Goal: Information Seeking & Learning: Find specific fact

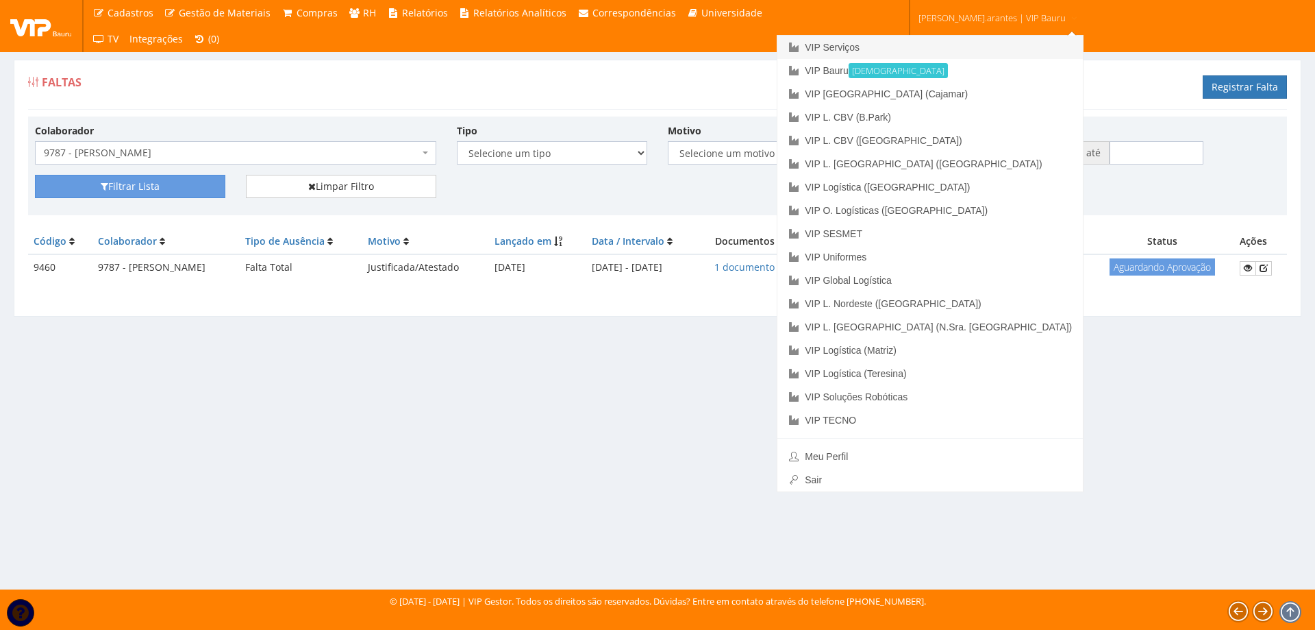
click at [896, 47] on link "VIP Serviços" at bounding box center [931, 47] width 306 height 23
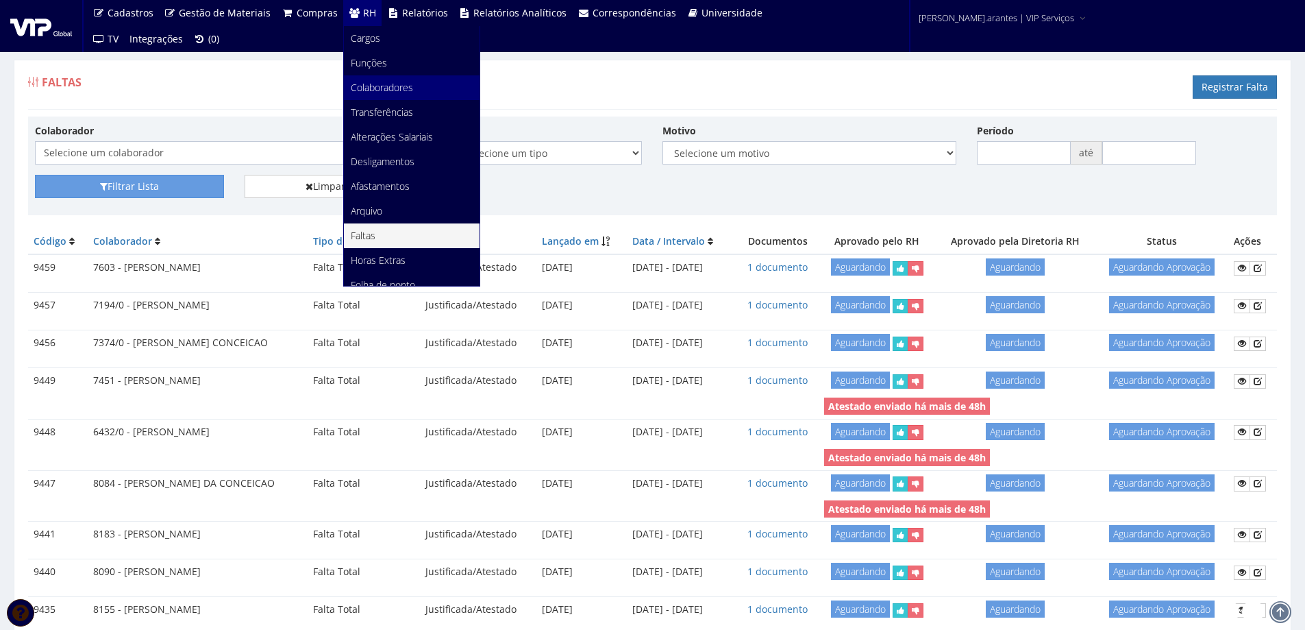
click at [367, 85] on span "Colaboradores" at bounding box center [382, 87] width 62 height 13
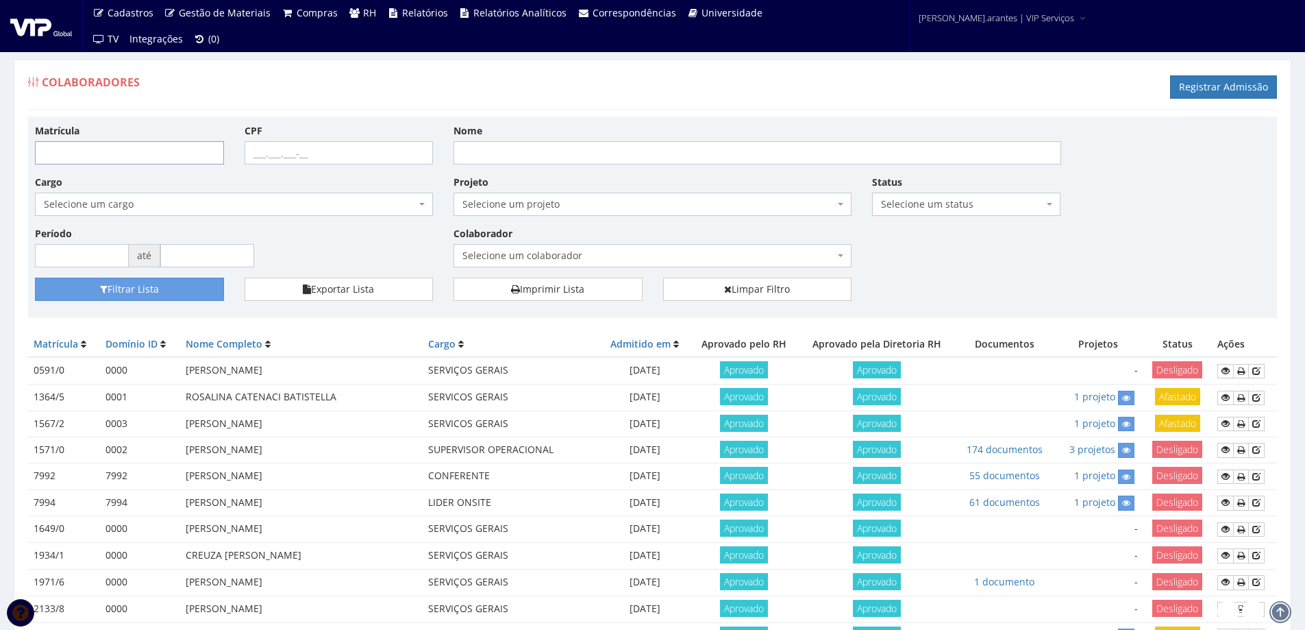
drag, startPoint x: 0, startPoint y: 0, endPoint x: 162, endPoint y: 153, distance: 222.9
click at [162, 153] on input "Matrícula" at bounding box center [129, 152] width 189 height 23
click at [494, 257] on span "Selecione um colaborador" at bounding box center [648, 256] width 372 height 14
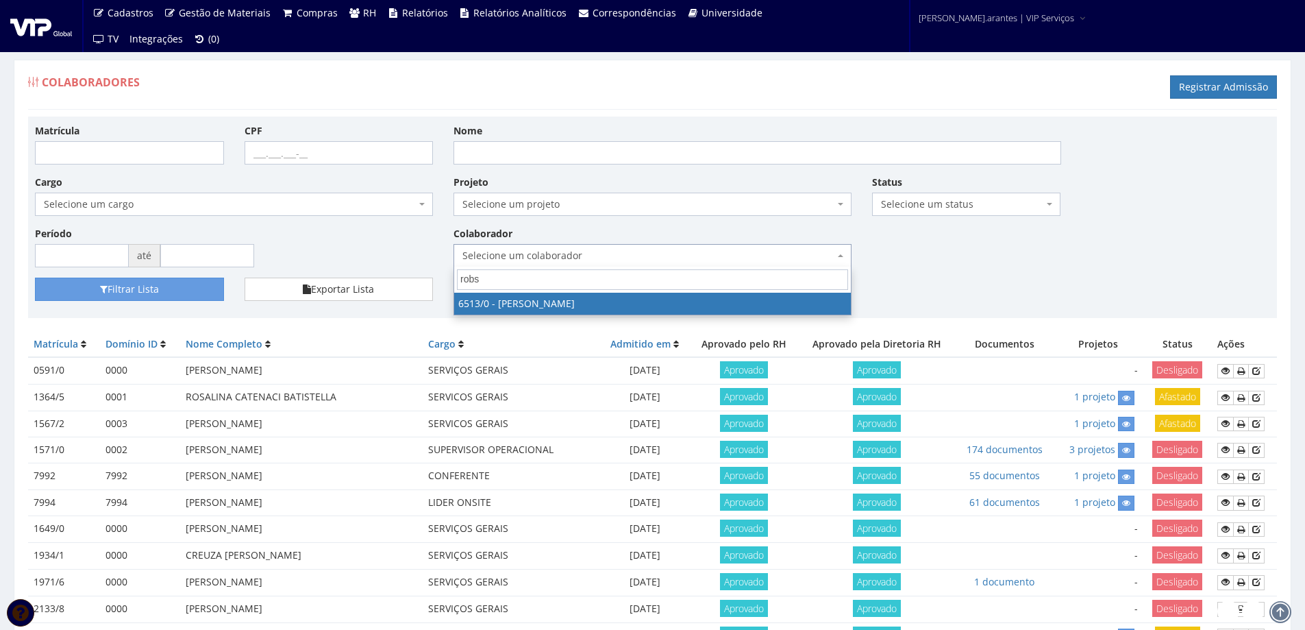
type input "robso"
select select "99"
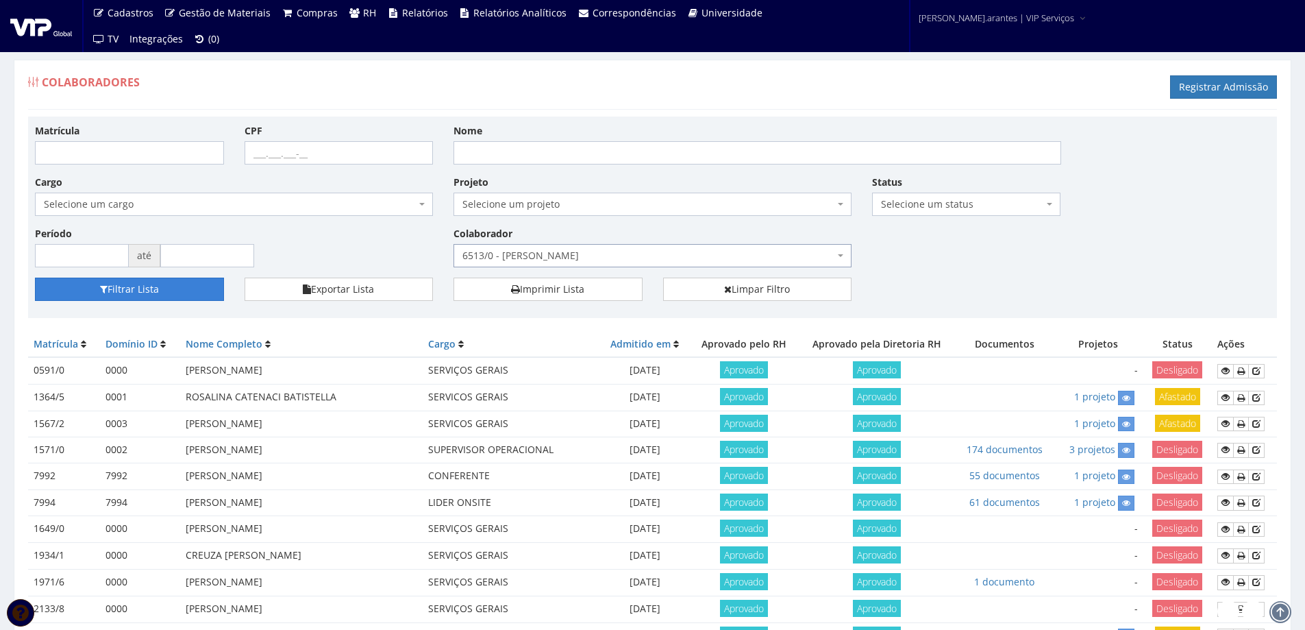
click at [164, 282] on button "Filtrar Lista" at bounding box center [129, 288] width 189 height 23
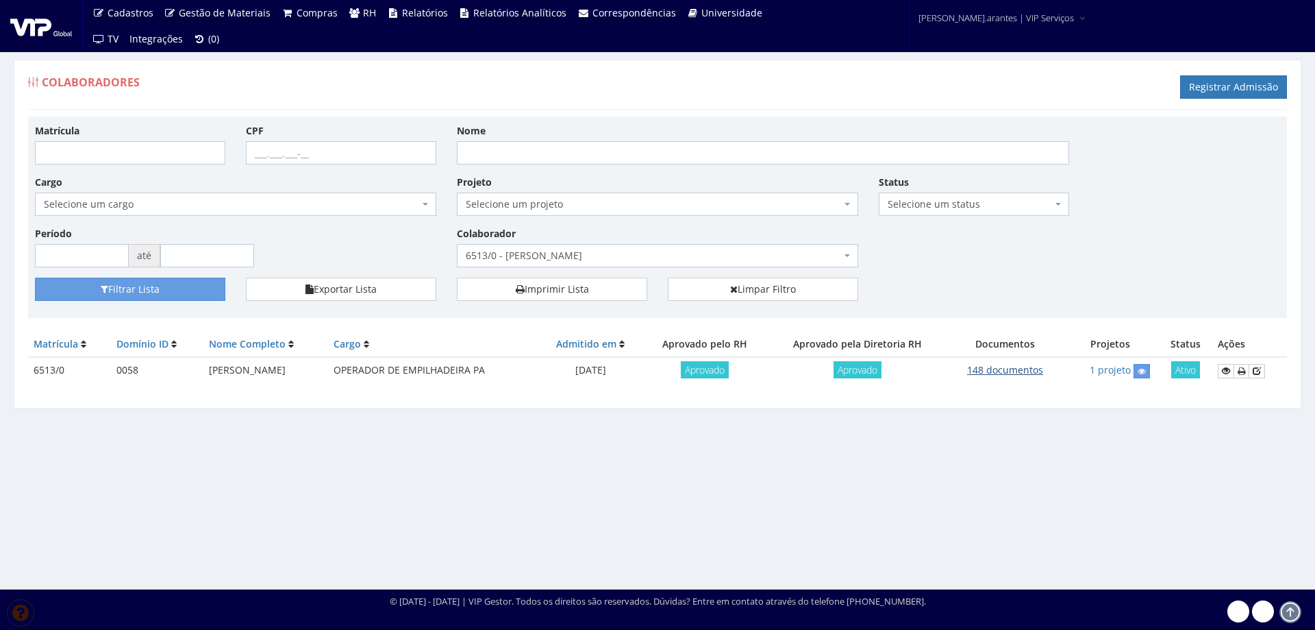
click at [1004, 371] on link "148 documentos" at bounding box center [1005, 369] width 76 height 13
click at [1018, 369] on link "148 documentos" at bounding box center [1005, 369] width 76 height 13
click at [1000, 373] on link "148 documentos" at bounding box center [1005, 369] width 76 height 13
click at [992, 369] on link "148 documentos" at bounding box center [1005, 369] width 76 height 13
click at [488, 503] on div "Colaboradores Registrar Admissão Matrícula CPF Nome Cargo Selecione um cargo G0…" at bounding box center [657, 311] width 1315 height 555
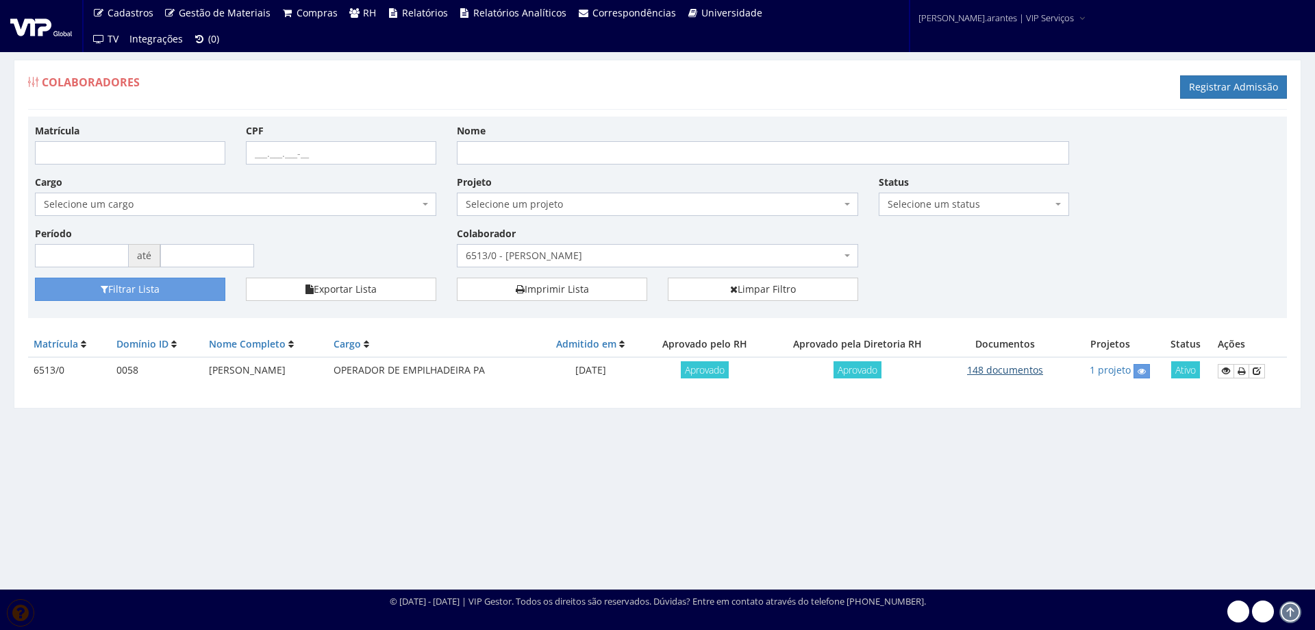
click at [991, 367] on link "148 documentos" at bounding box center [1005, 369] width 76 height 13
click at [1008, 373] on link "148 documentos" at bounding box center [1005, 369] width 76 height 13
click at [1004, 370] on link "148 documentos" at bounding box center [1005, 369] width 76 height 13
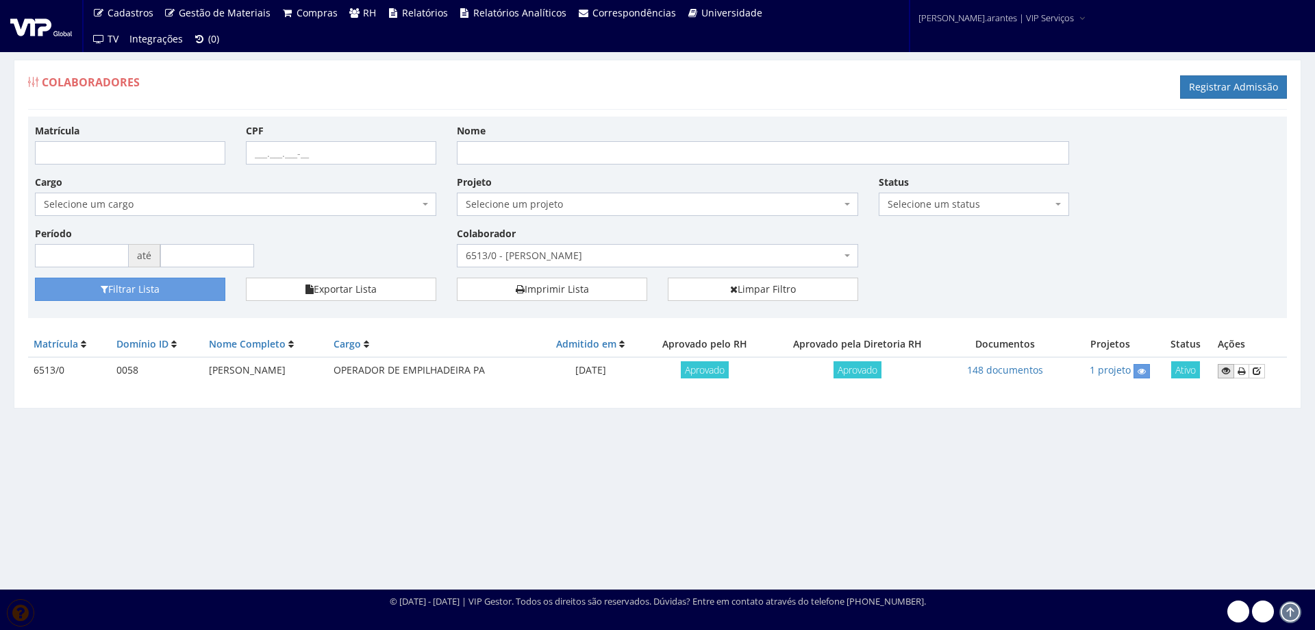
click at [1226, 372] on icon at bounding box center [1226, 371] width 8 height 10
click at [592, 253] on span "6513/0 - [PERSON_NAME]" at bounding box center [653, 256] width 375 height 14
type input "m"
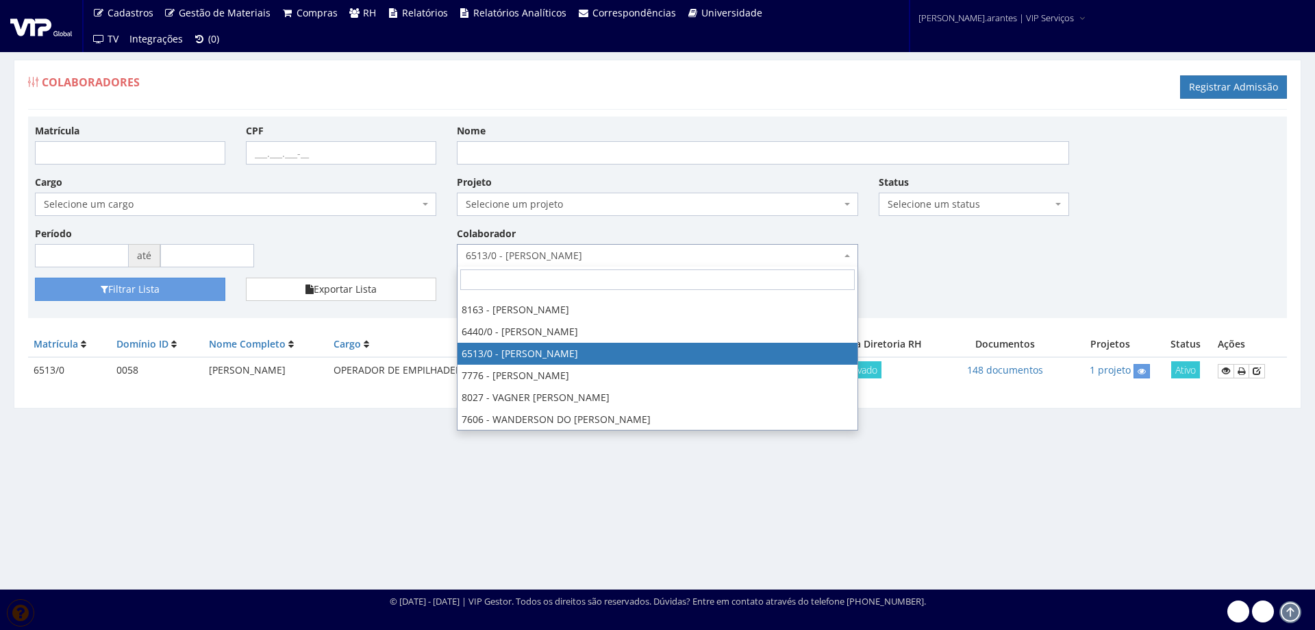
scroll to position [1402, 0]
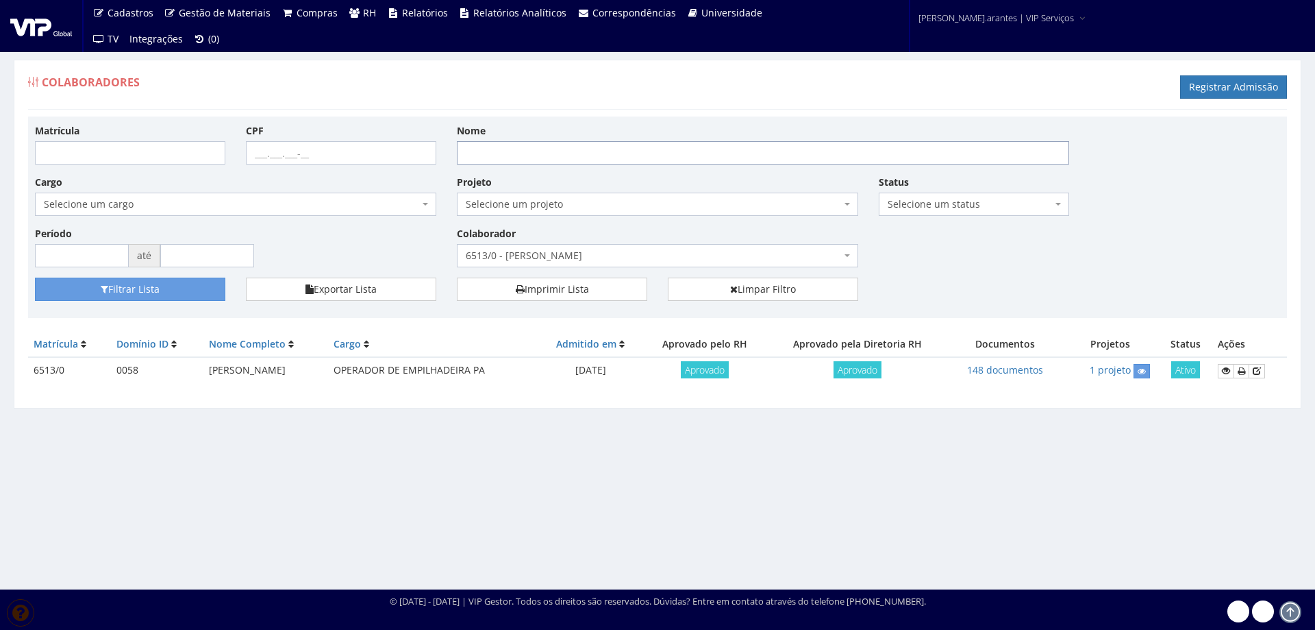
click at [537, 149] on input "Nome" at bounding box center [763, 152] width 612 height 23
type input "maycon"
drag, startPoint x: 672, startPoint y: 260, endPoint x: 734, endPoint y: 262, distance: 62.4
click at [673, 260] on span "6513/0 - ROBSON MOREIRA BENEDITO" at bounding box center [653, 256] width 375 height 14
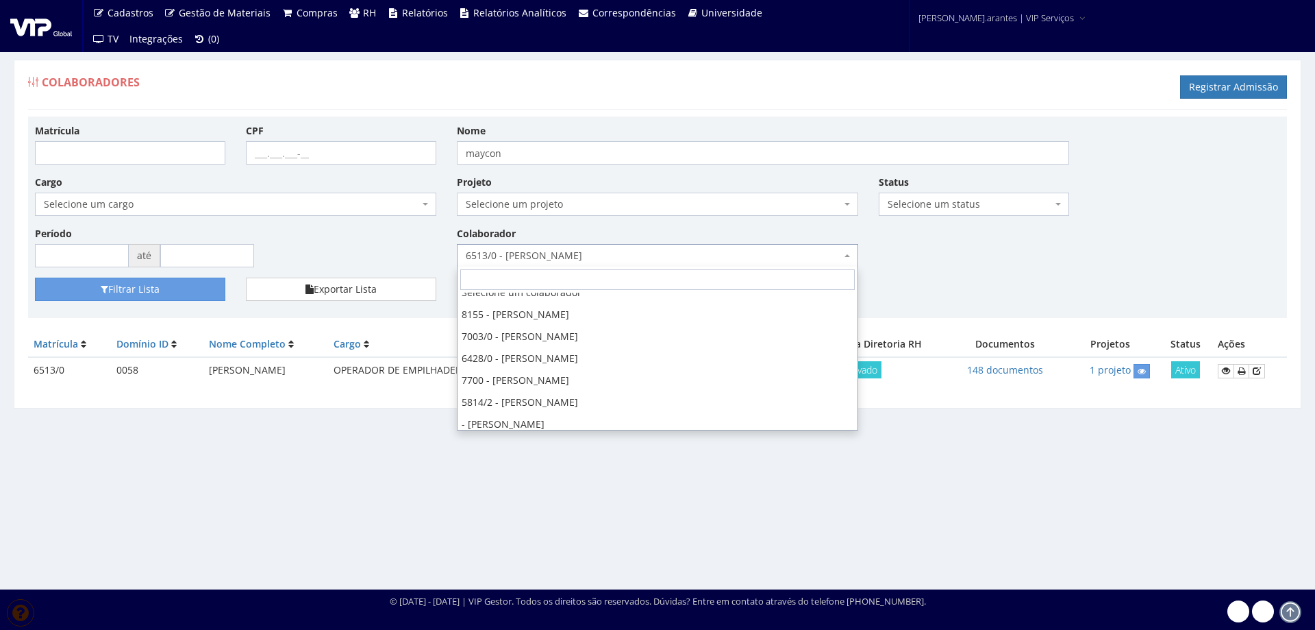
scroll to position [0, 0]
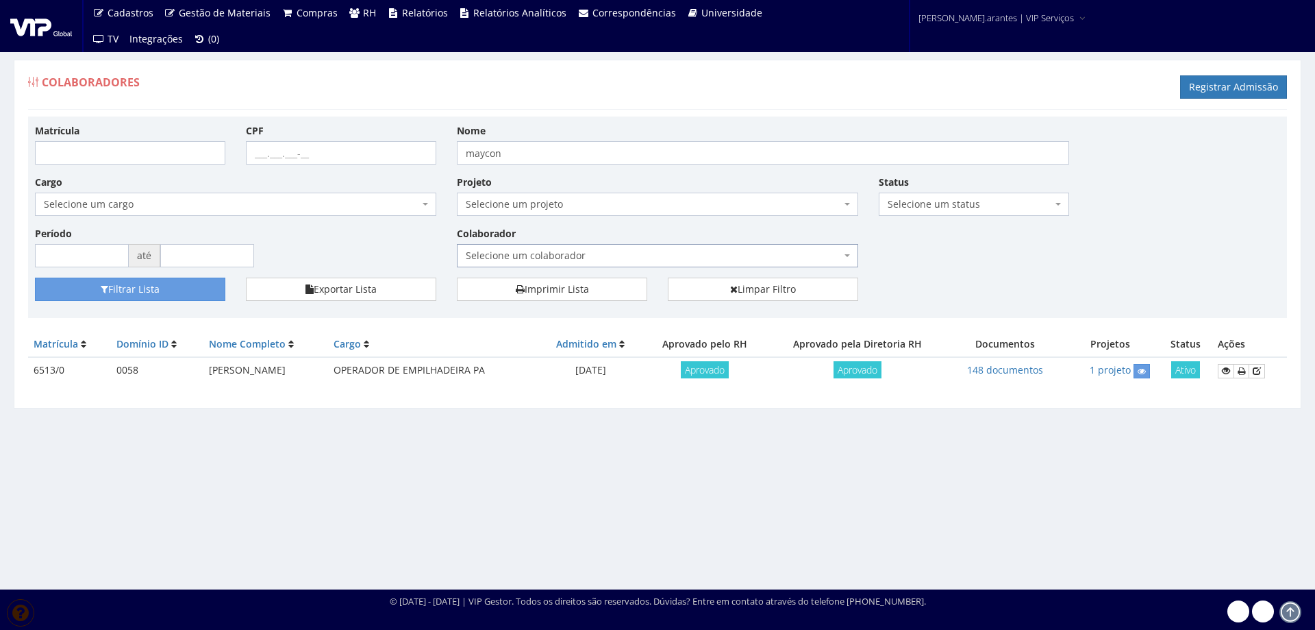
select select
click at [596, 158] on input "maycon" at bounding box center [763, 152] width 612 height 23
type input "maycon silva moura"
click at [35, 277] on button "Filtrar Lista" at bounding box center [130, 288] width 190 height 23
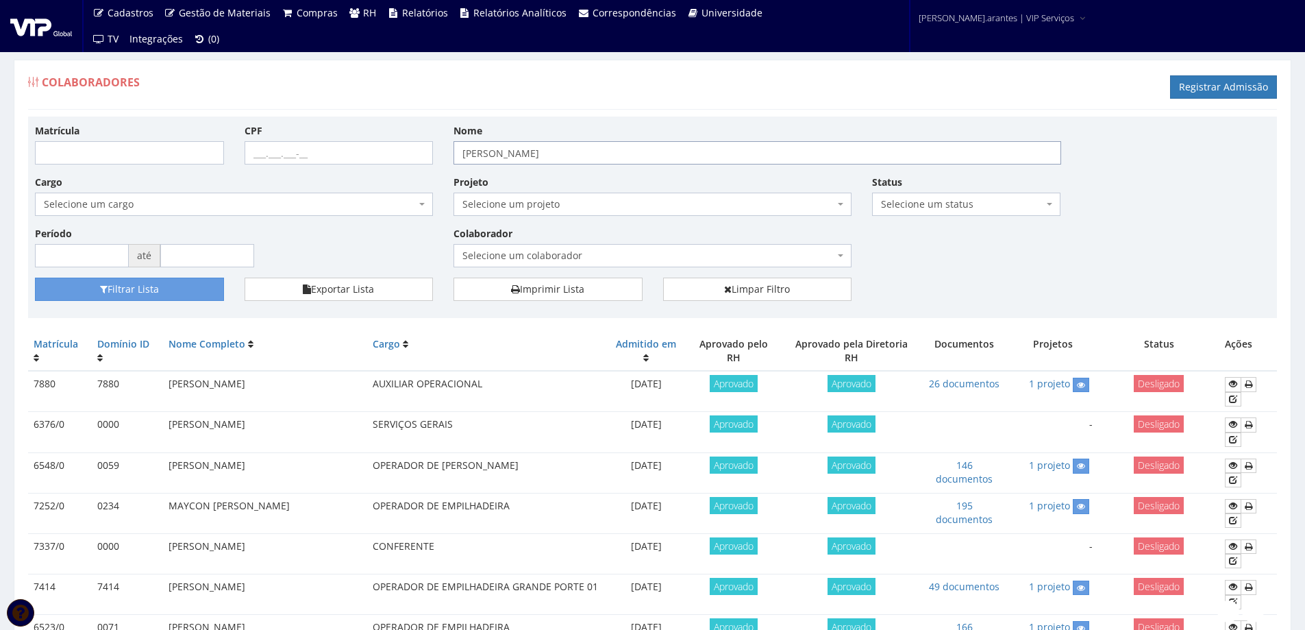
drag, startPoint x: 558, startPoint y: 152, endPoint x: 369, endPoint y: 118, distance: 192.2
click at [378, 123] on div "Matrícula CPF Nome maycon silva moura Cargo Selecione um cargo G0610 D0029 - 41…" at bounding box center [652, 216] width 1249 height 201
click at [250, 153] on input "CPF" at bounding box center [339, 152] width 189 height 23
type input "027.061.221-10"
click at [129, 289] on button "Filtrar Lista" at bounding box center [129, 288] width 189 height 23
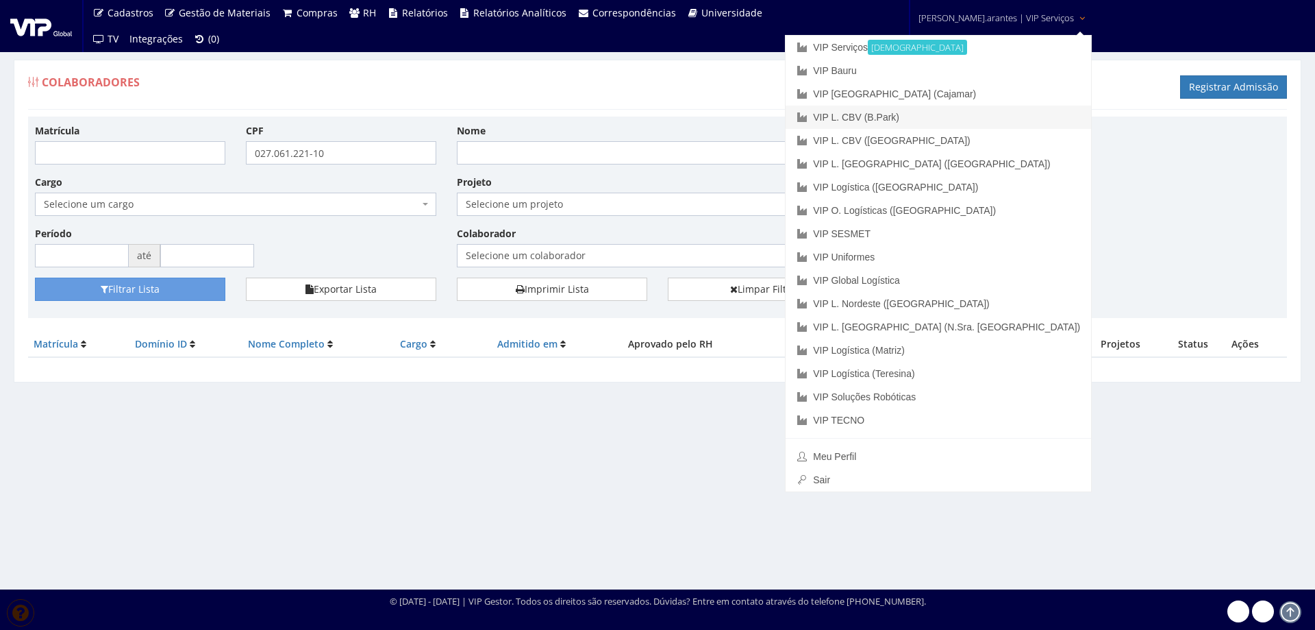
click at [921, 120] on link "VIP L. CBV (B.Park)" at bounding box center [939, 117] width 306 height 23
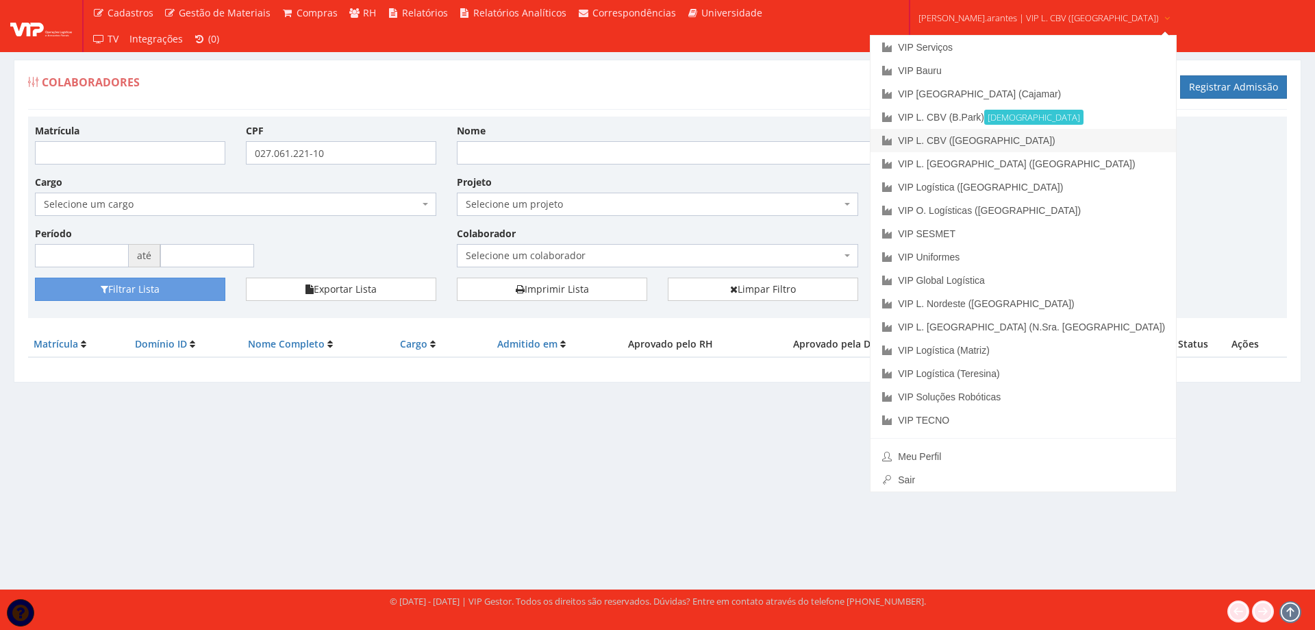
click at [972, 137] on link "VIP L. CBV ([GEOGRAPHIC_DATA])" at bounding box center [1024, 140] width 306 height 23
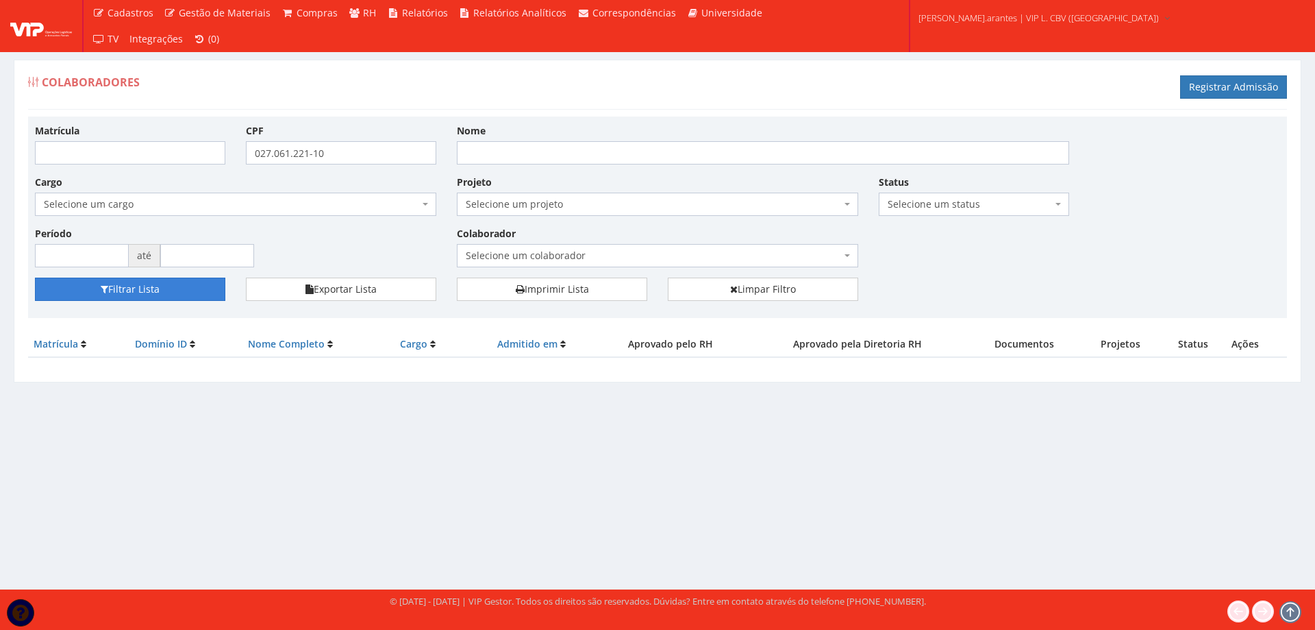
click at [162, 290] on button "Filtrar Lista" at bounding box center [130, 288] width 190 height 23
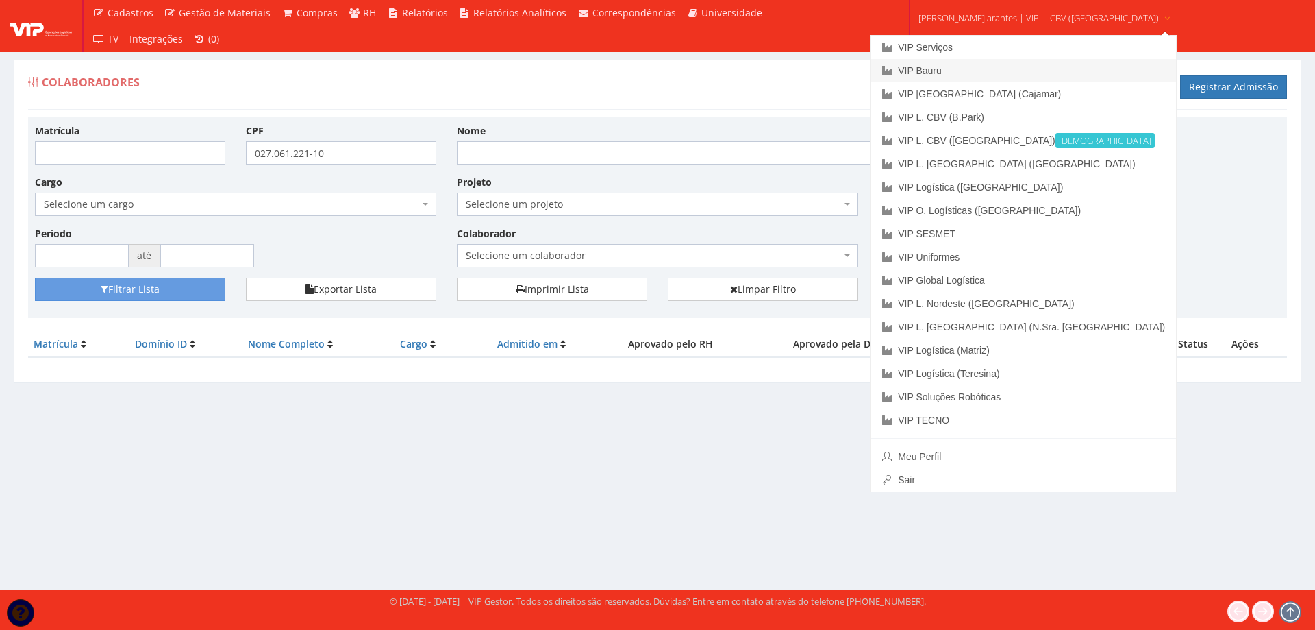
click at [943, 73] on link "VIP Bauru" at bounding box center [1024, 70] width 306 height 23
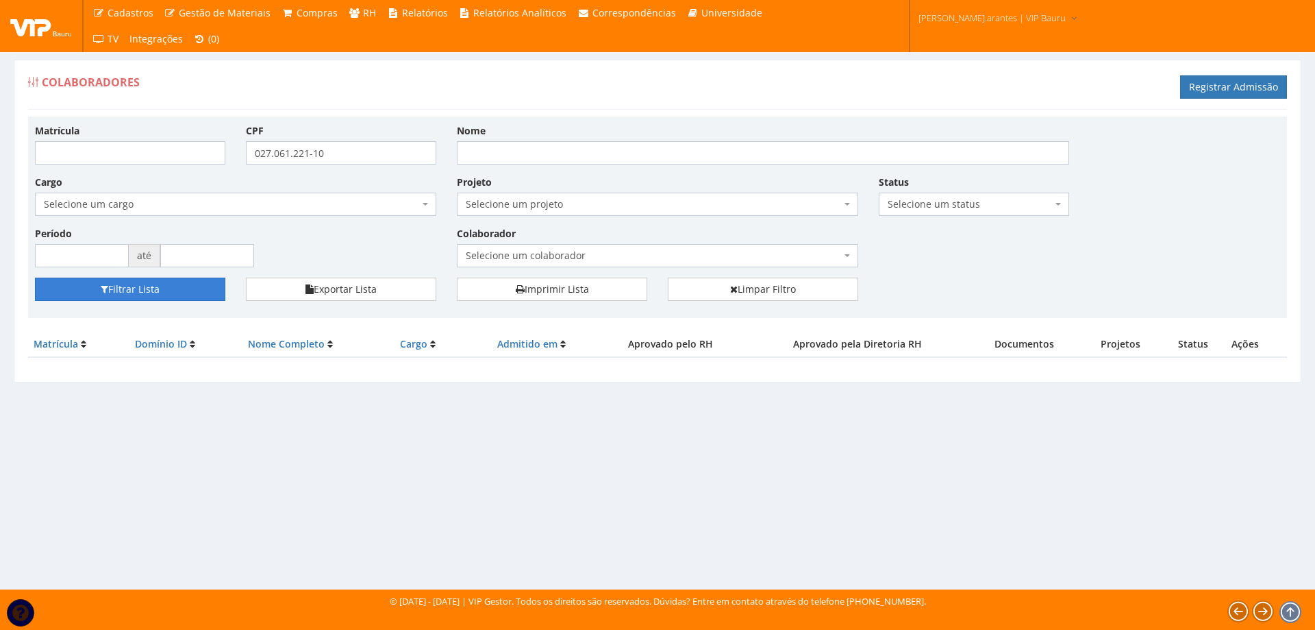
click at [145, 290] on button "Filtrar Lista" at bounding box center [130, 288] width 190 height 23
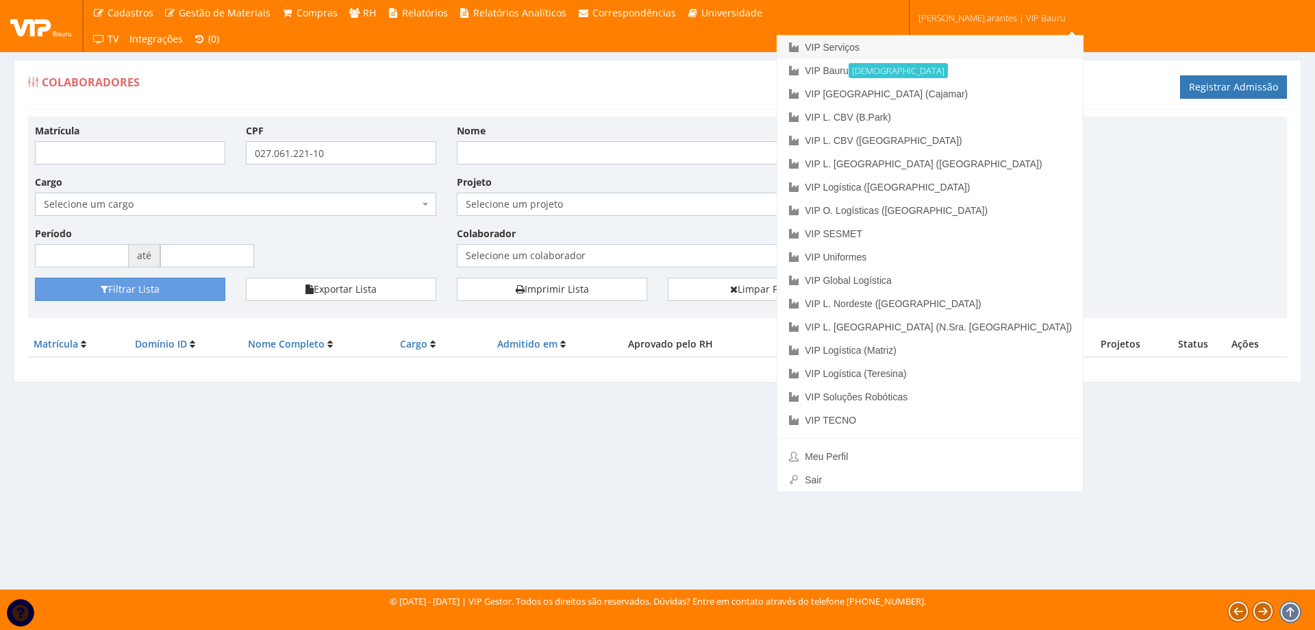
click at [924, 43] on link "VIP Serviços" at bounding box center [931, 47] width 306 height 23
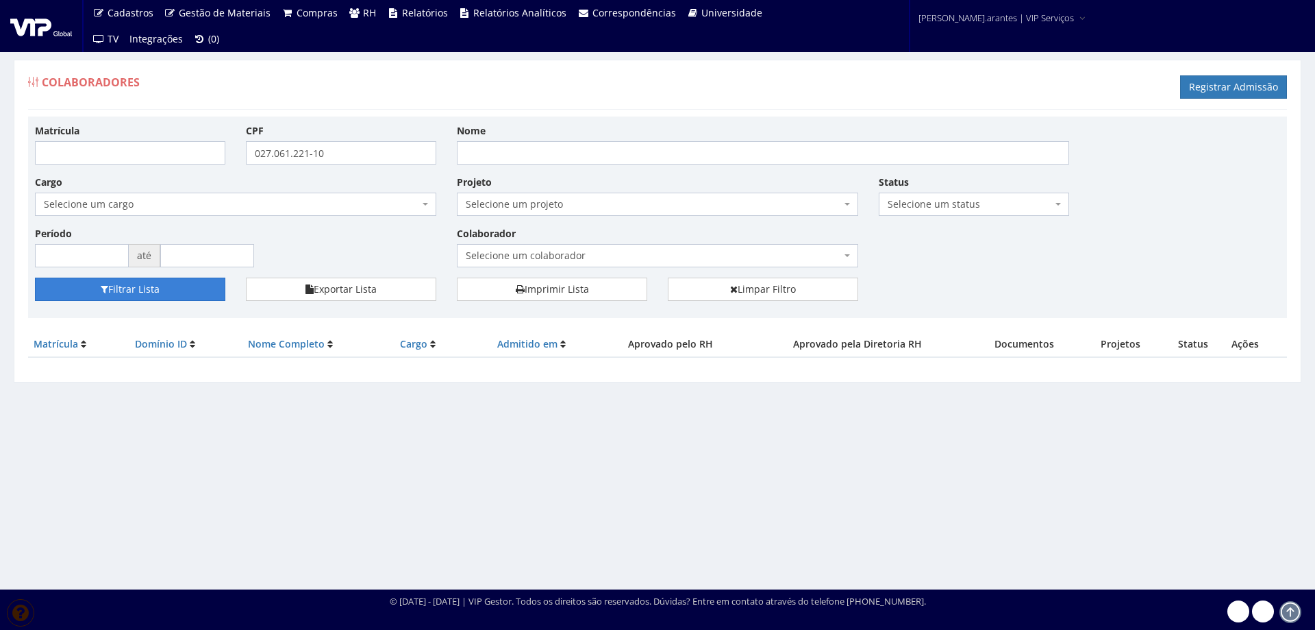
click at [125, 287] on button "Filtrar Lista" at bounding box center [130, 288] width 190 height 23
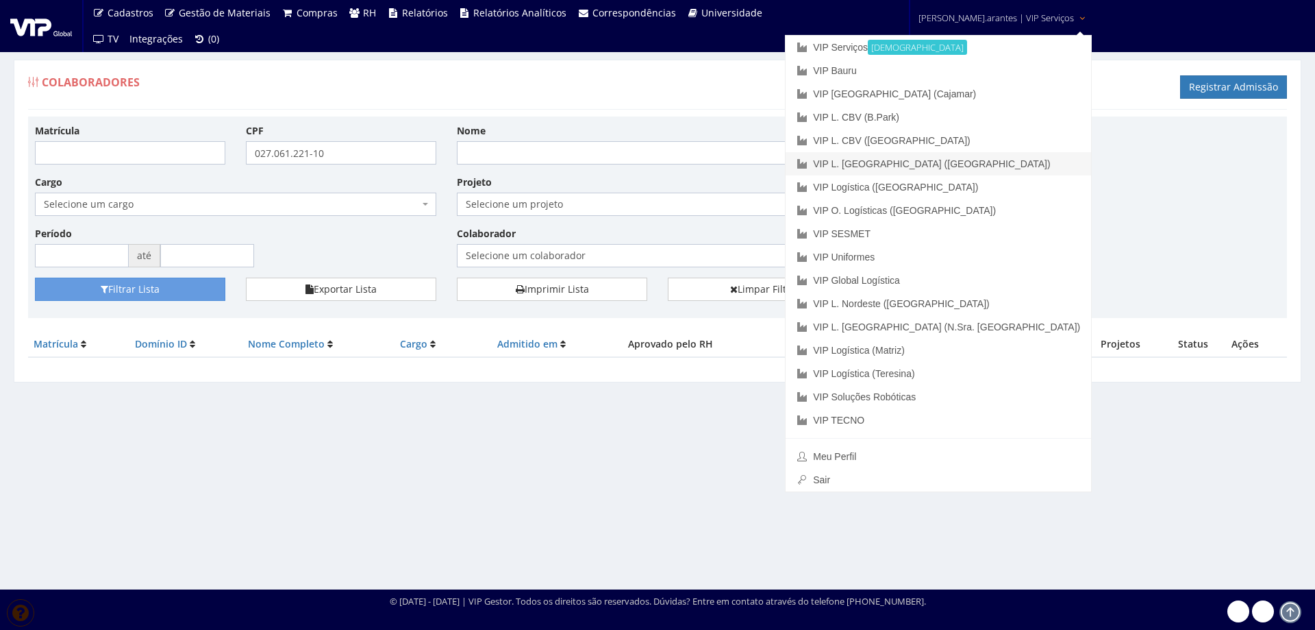
click at [906, 157] on link "VIP L. [GEOGRAPHIC_DATA] ([GEOGRAPHIC_DATA])" at bounding box center [939, 163] width 306 height 23
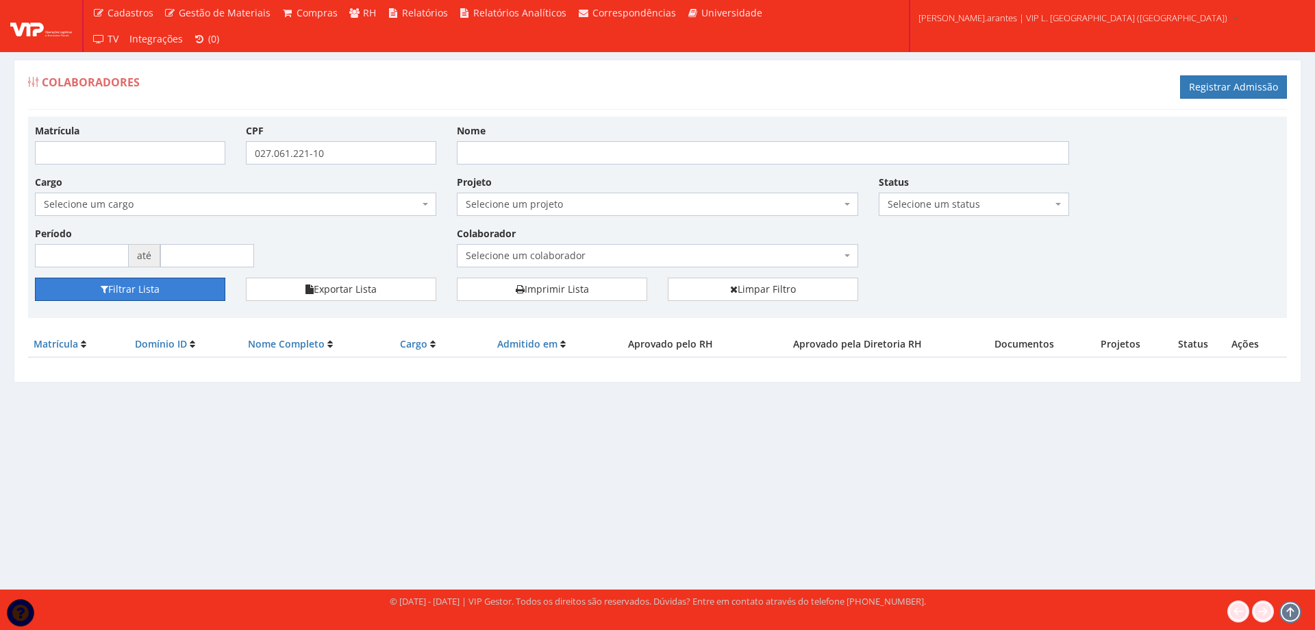
click at [142, 288] on button "Filtrar Lista" at bounding box center [130, 288] width 190 height 23
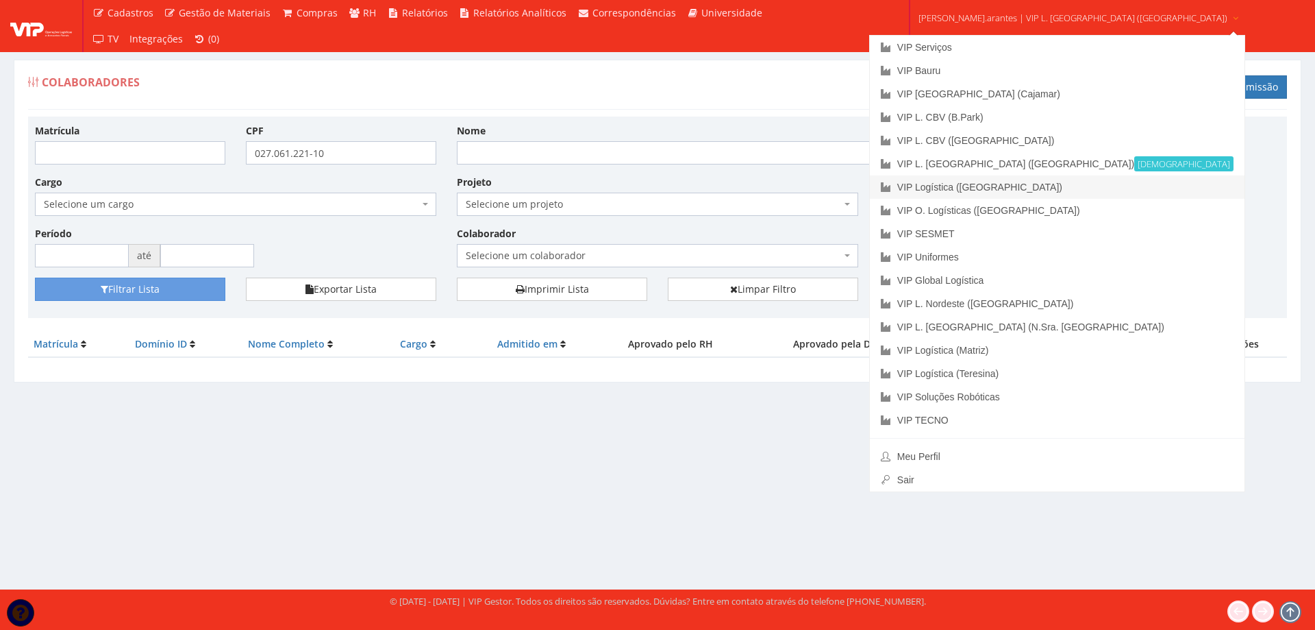
click at [971, 190] on link "VIP Logística ([GEOGRAPHIC_DATA])" at bounding box center [1057, 186] width 375 height 23
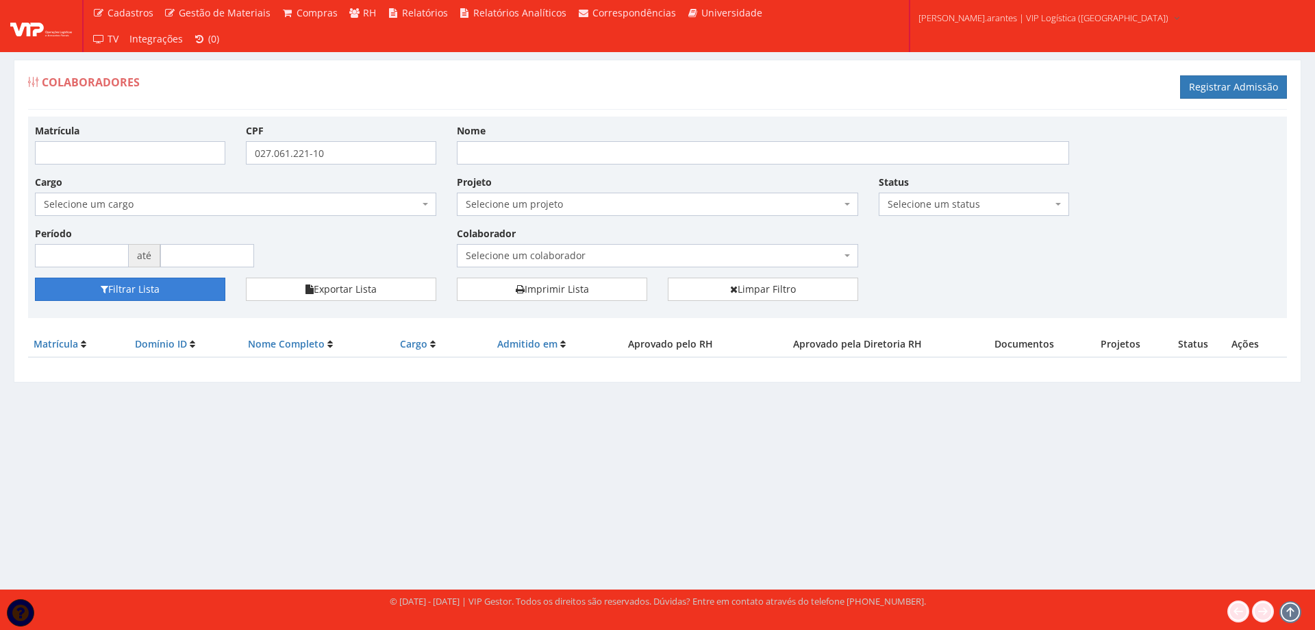
click at [139, 286] on button "Filtrar Lista" at bounding box center [130, 288] width 190 height 23
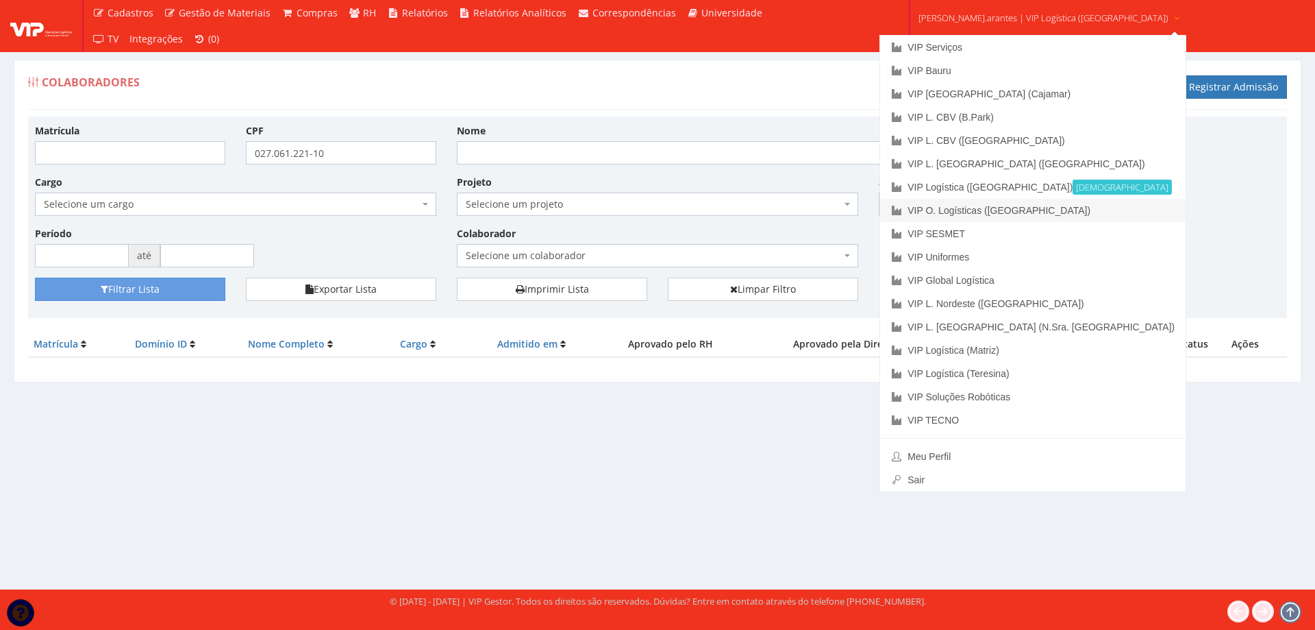
click at [965, 210] on link "VIP O. Logísticas ([GEOGRAPHIC_DATA])" at bounding box center [1033, 210] width 306 height 23
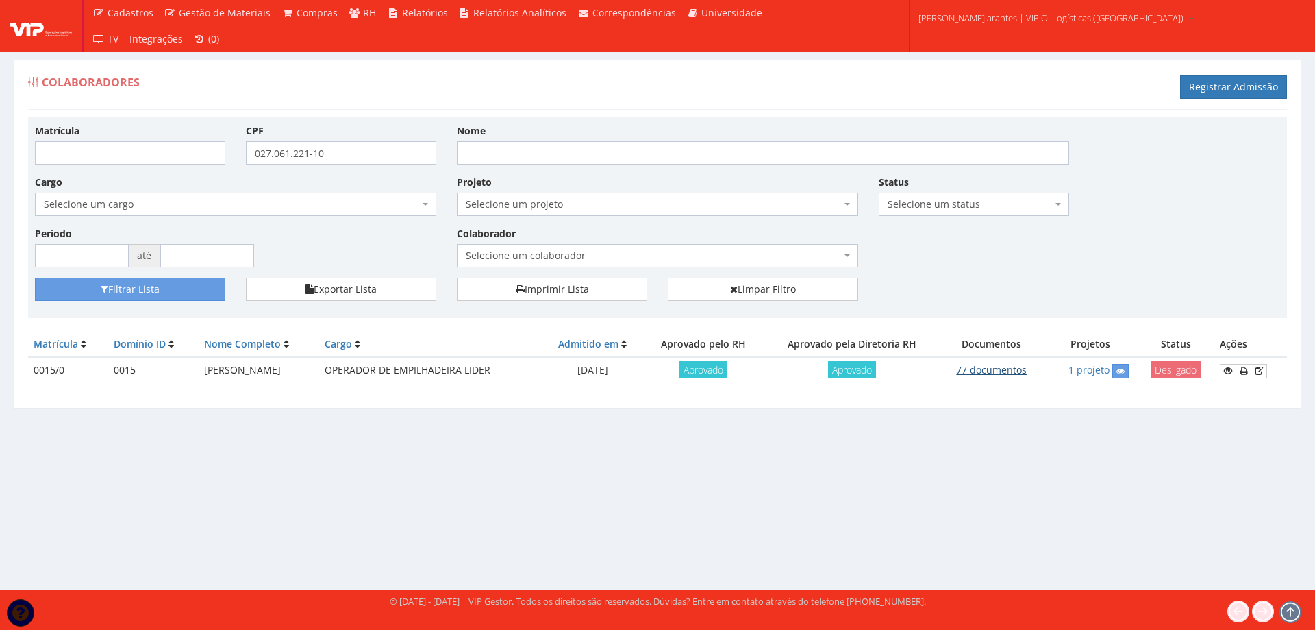
click at [988, 371] on link "77 documentos" at bounding box center [991, 369] width 71 height 13
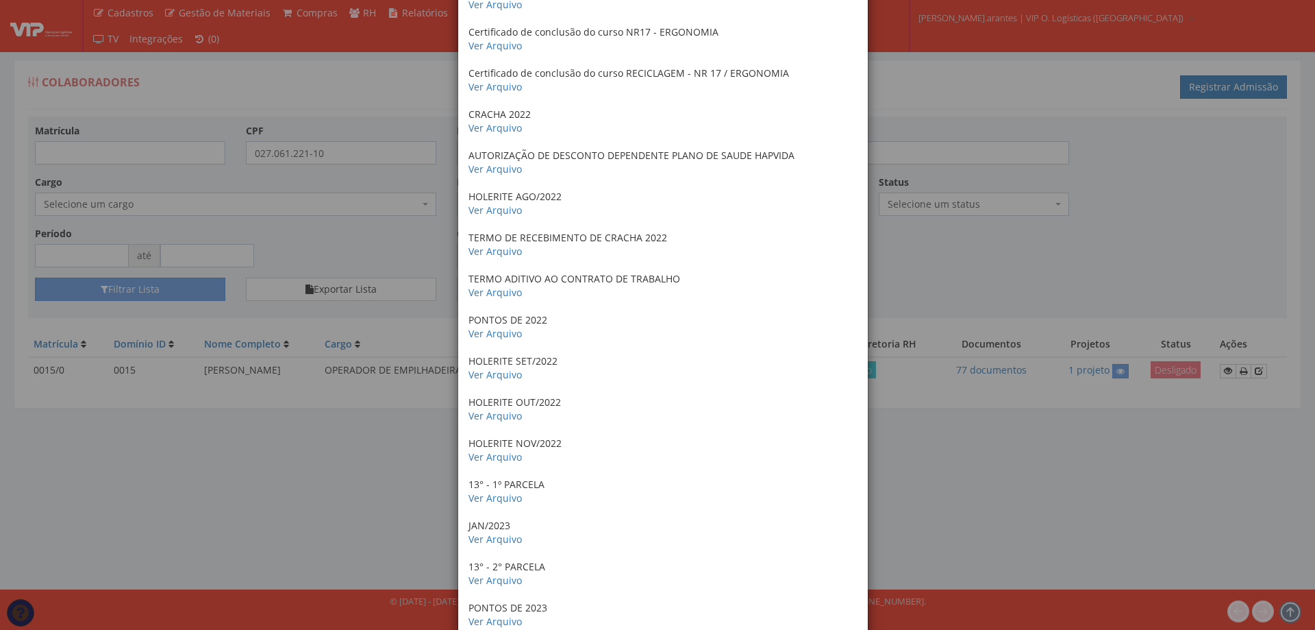
scroll to position [2166, 0]
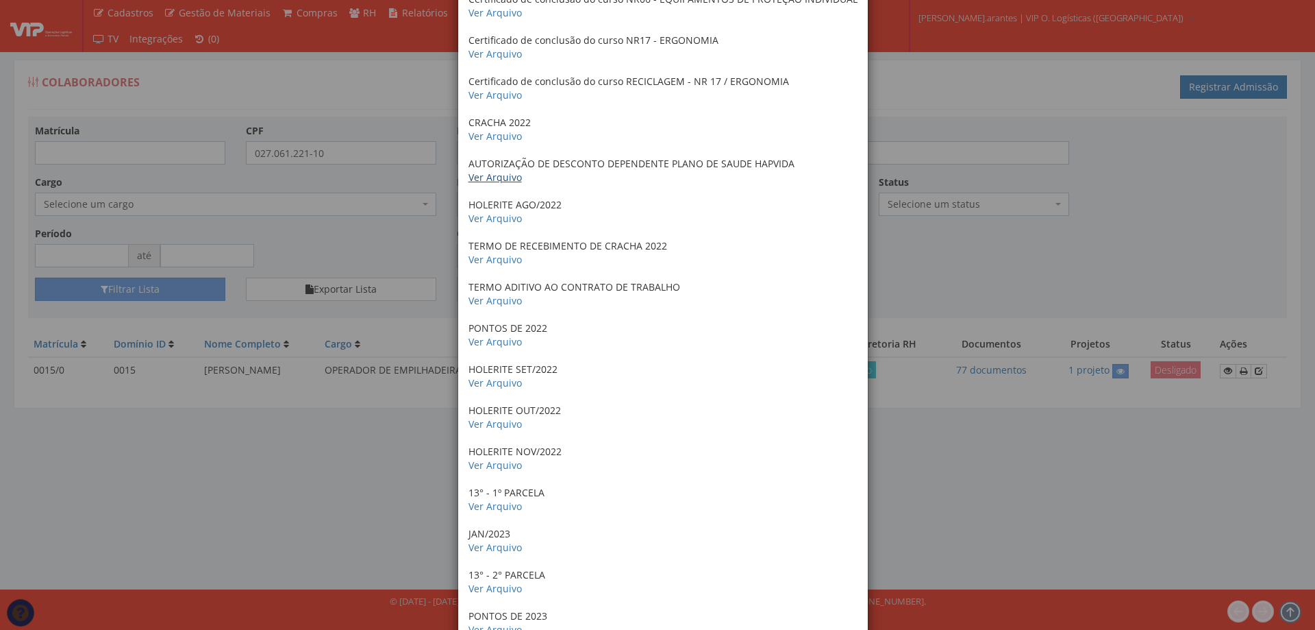
click at [488, 182] on link "Ver Arquivo" at bounding box center [495, 177] width 53 height 13
click at [1056, 81] on div "× Documentos / Colaborador: 0015/0 - MAYCON SILVA MOURA SOLICITAÇÃO VT Ver Arqu…" at bounding box center [657, 315] width 1315 height 630
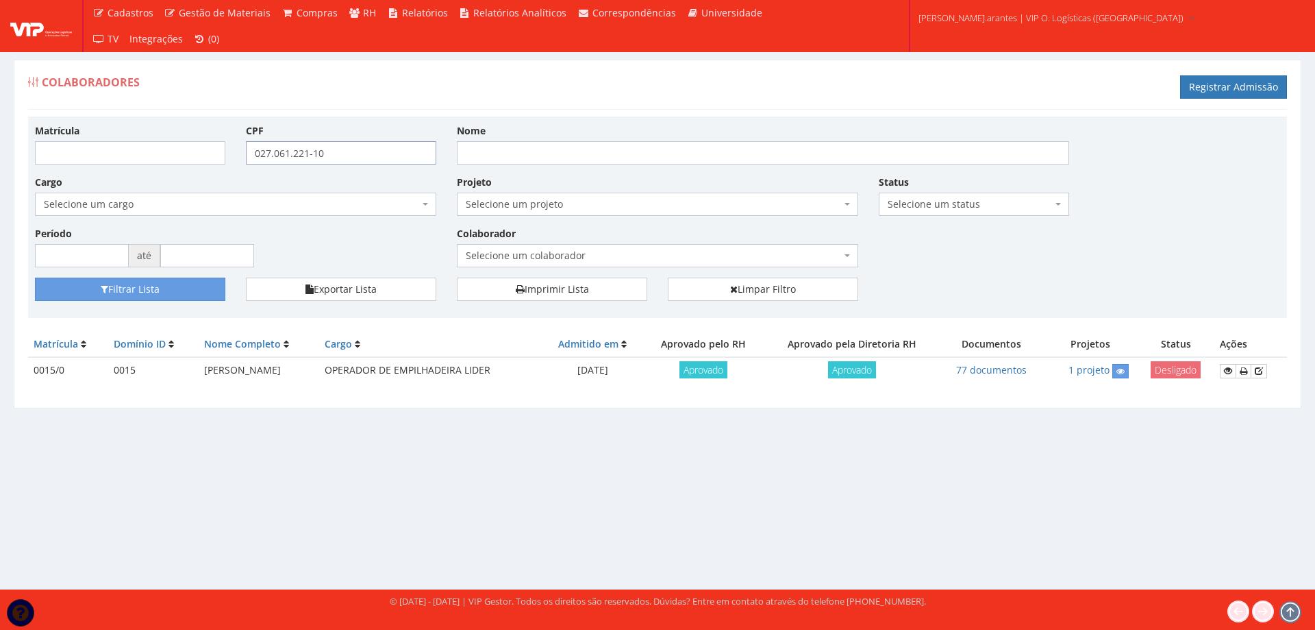
drag, startPoint x: 341, startPoint y: 151, endPoint x: 115, endPoint y: 121, distance: 228.0
click at [123, 124] on div "Matrícula CPF 027.061.221-10 Nome Cargo Selecione um cargo G1533 D0005 - 3421-0…" at bounding box center [658, 200] width 1266 height 154
click at [528, 251] on span "Selecione um colaborador" at bounding box center [653, 256] width 375 height 14
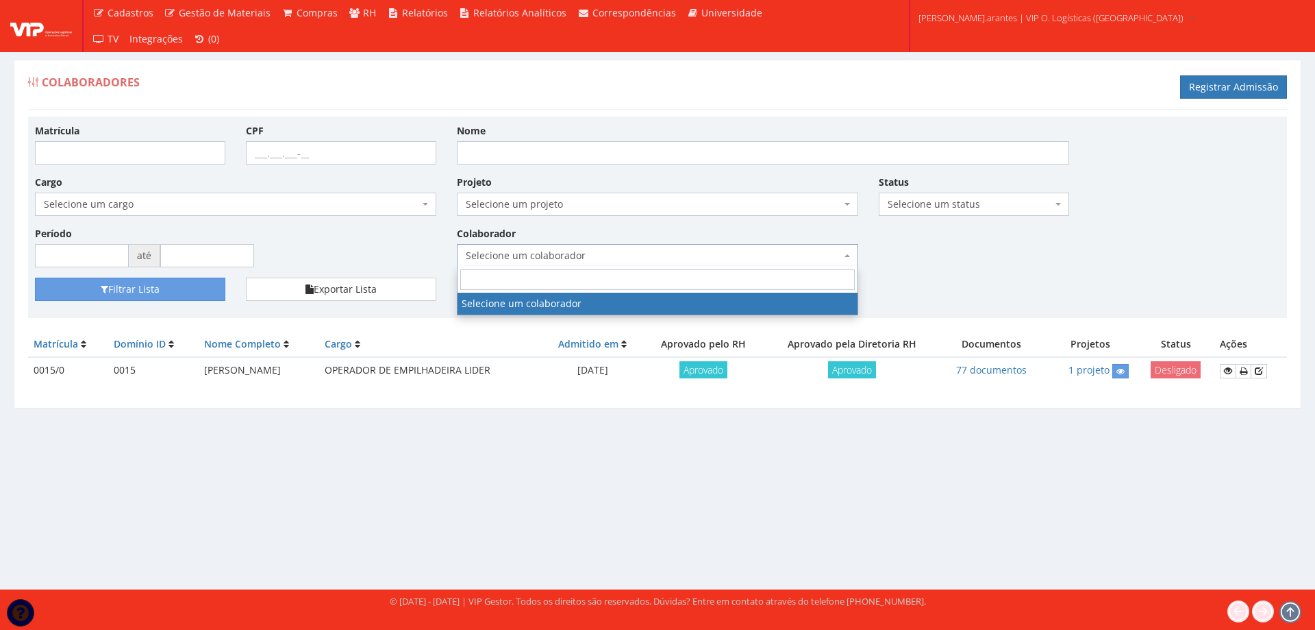
type input "a"
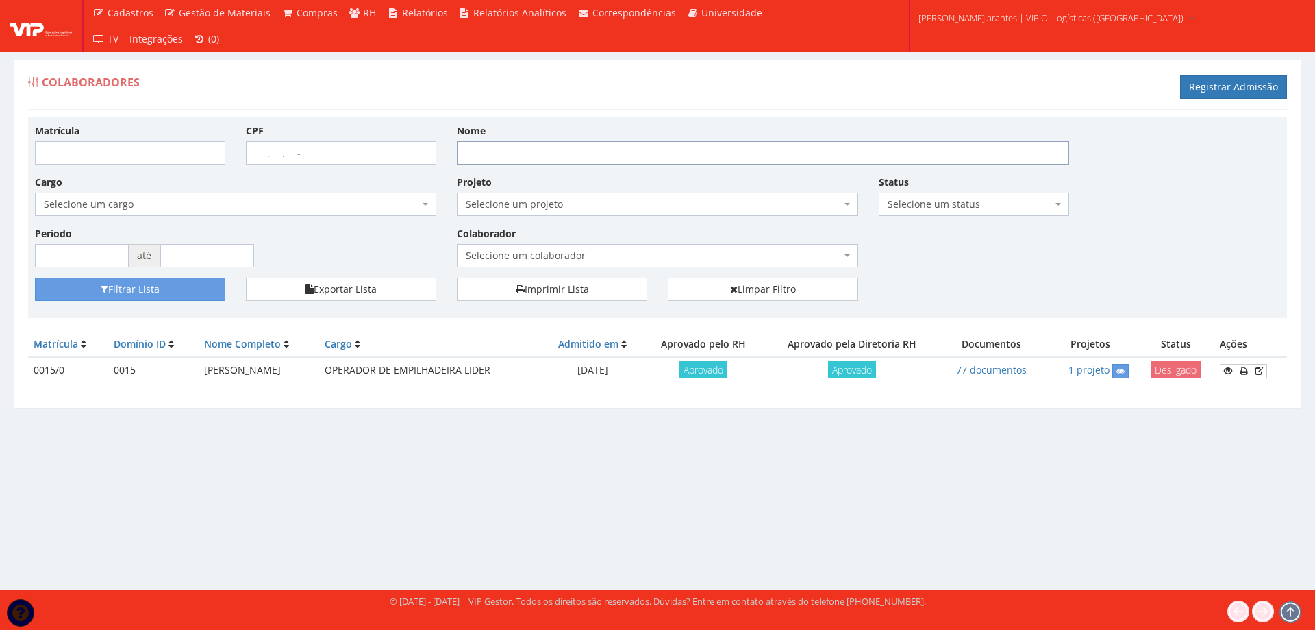
click at [519, 153] on input "Nome" at bounding box center [763, 152] width 612 height 23
type input "[PERSON_NAME]"
click at [125, 293] on button "Filtrar Lista" at bounding box center [130, 288] width 190 height 23
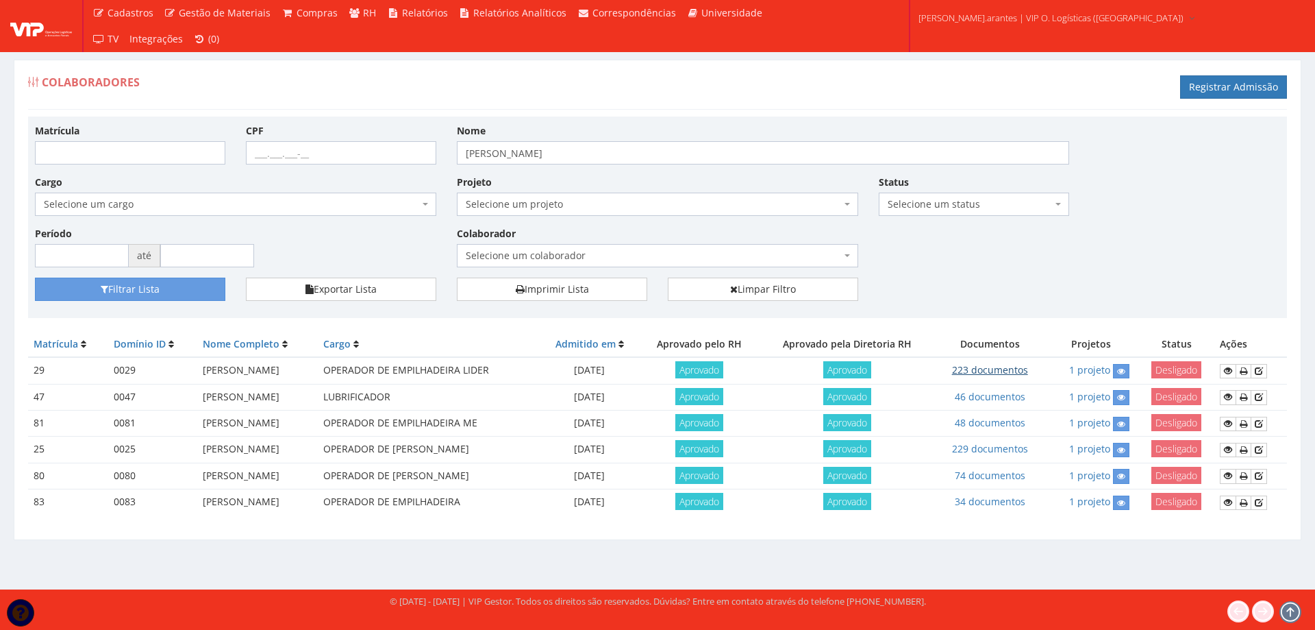
click at [1017, 371] on link "223 documentos" at bounding box center [990, 369] width 76 height 13
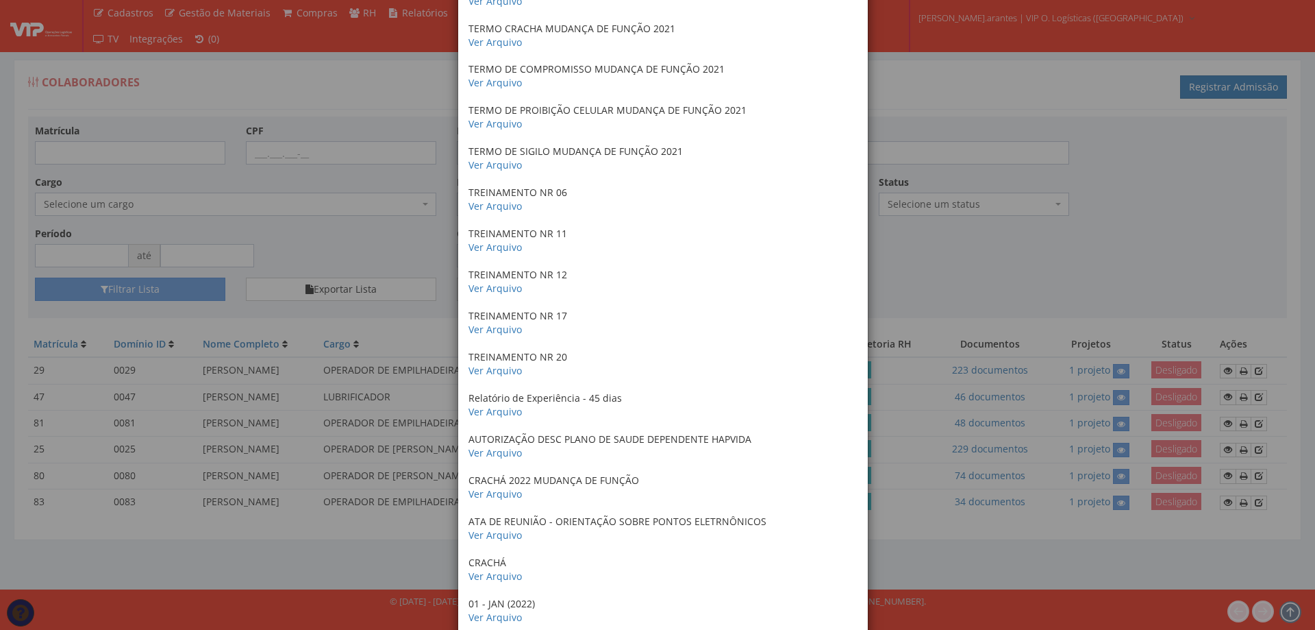
scroll to position [1781, 0]
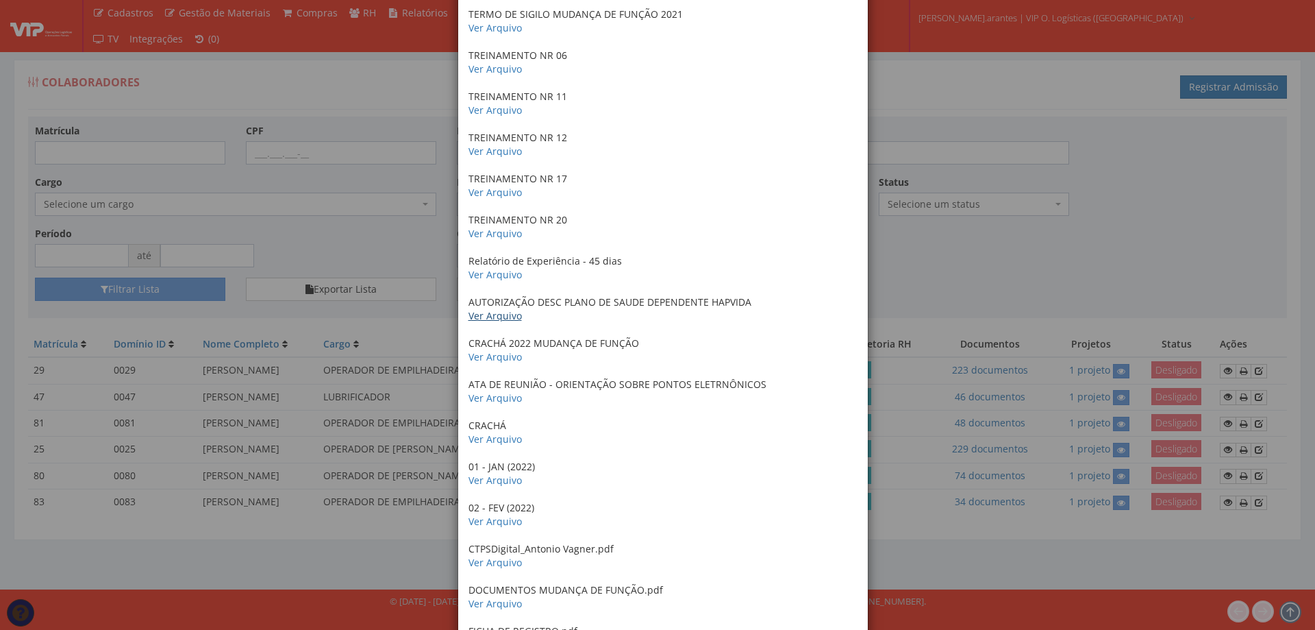
click at [496, 321] on link "Ver Arquivo" at bounding box center [495, 315] width 53 height 13
